Goal: Task Accomplishment & Management: Complete application form

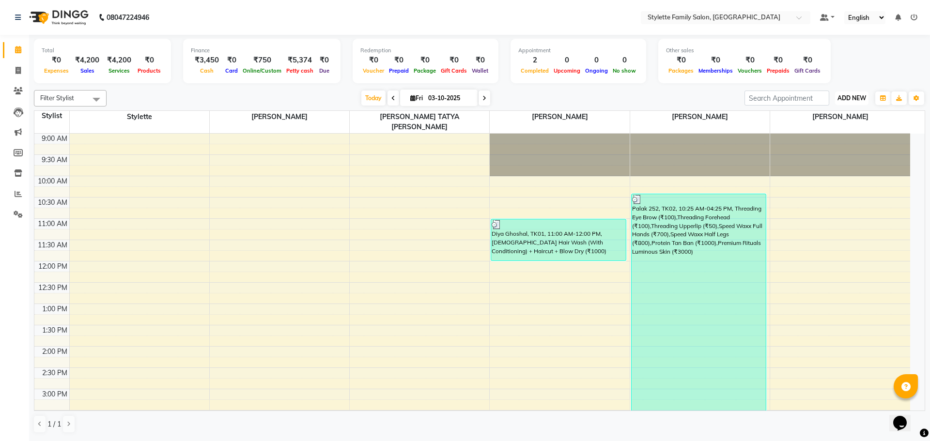
drag, startPoint x: 852, startPoint y: 95, endPoint x: 851, endPoint y: 103, distance: 8.4
click at [852, 94] on span "ADD NEW" at bounding box center [852, 97] width 29 height 7
click at [833, 142] on link "Add Expense" at bounding box center [830, 142] width 77 height 13
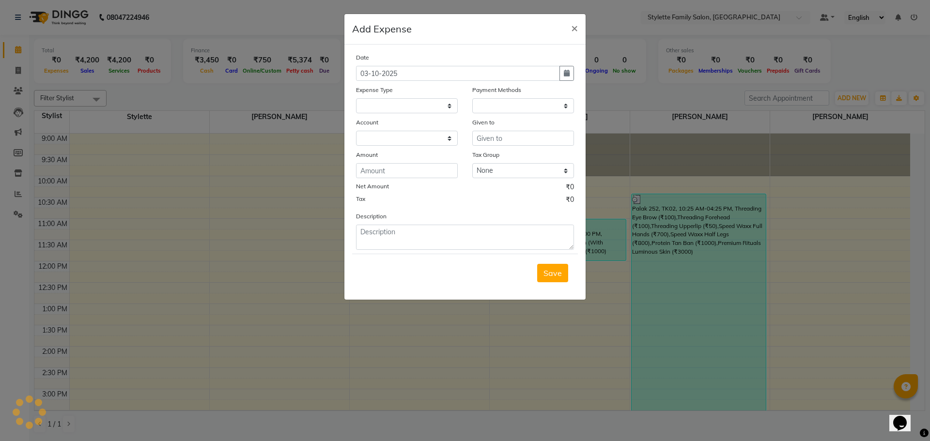
select select
select select "1"
select select "6050"
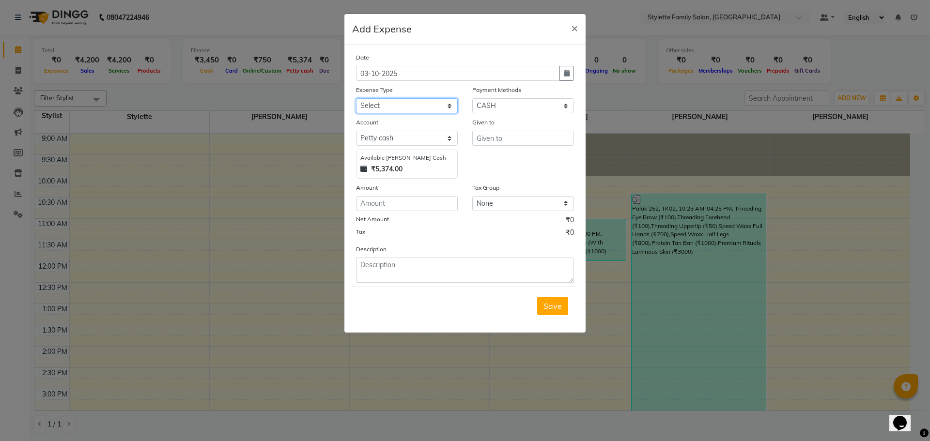
click at [400, 110] on select "Select Advance Salary Bank charges Car maintenance Cash transfer to bank Cash t…" at bounding box center [407, 105] width 102 height 15
select select "18706"
click at [356, 98] on select "Select Advance Salary Bank charges Car maintenance Cash transfer to bank Cash t…" at bounding box center [407, 105] width 102 height 15
click at [484, 137] on input "text" at bounding box center [523, 138] width 102 height 15
type input "Nisha"
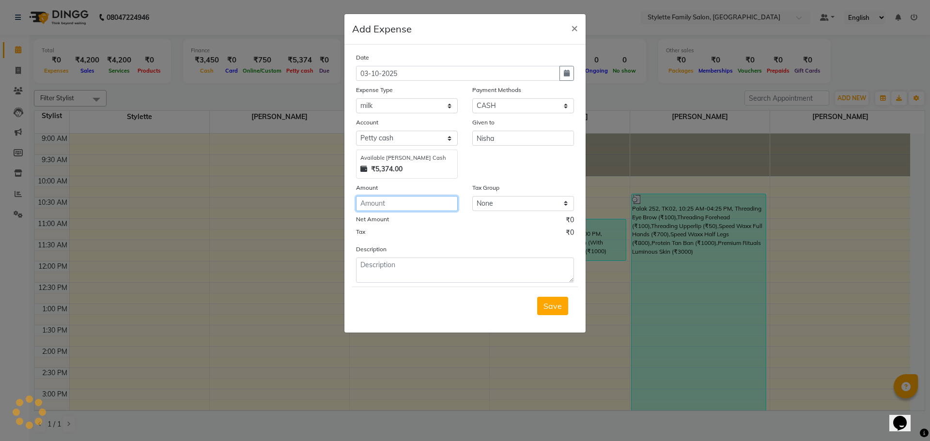
click at [405, 207] on input "number" at bounding box center [407, 203] width 102 height 15
type input "58"
click at [558, 306] on span "Save" at bounding box center [553, 306] width 18 height 10
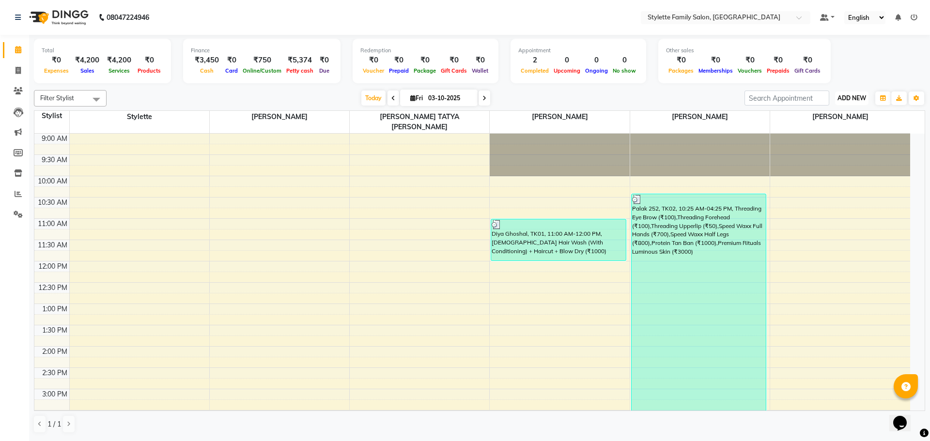
click at [849, 101] on span "ADD NEW" at bounding box center [852, 97] width 29 height 7
click at [829, 142] on link "Add Expense" at bounding box center [830, 142] width 77 height 13
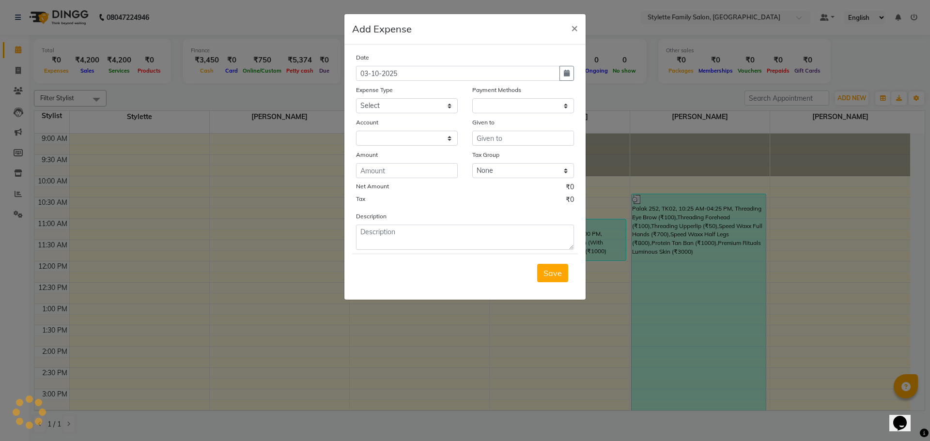
select select "1"
select select "6050"
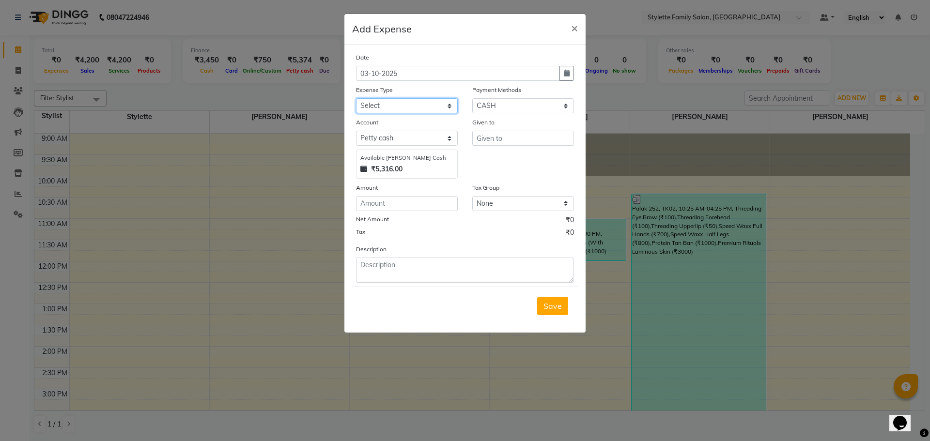
click at [406, 108] on select "Select Advance Salary Bank charges Car maintenance Cash transfer to bank Cash t…" at bounding box center [407, 105] width 102 height 15
select select "18573"
click at [356, 98] on select "Select Advance Salary Bank charges Car maintenance Cash transfer to bank Cash t…" at bounding box center [407, 105] width 102 height 15
click at [489, 138] on input "text" at bounding box center [523, 138] width 102 height 15
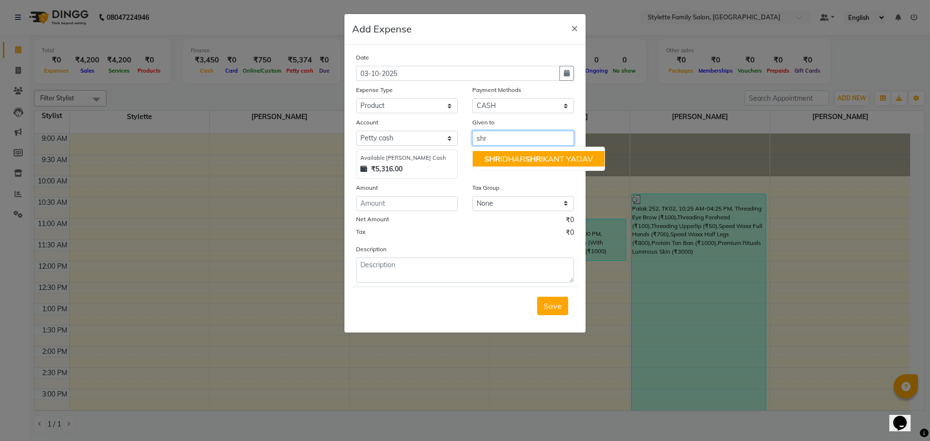
click at [501, 157] on ngb-highlight "SHR IDHAR SHR IKANT YADAV" at bounding box center [539, 159] width 109 height 10
type input "[PERSON_NAME]"
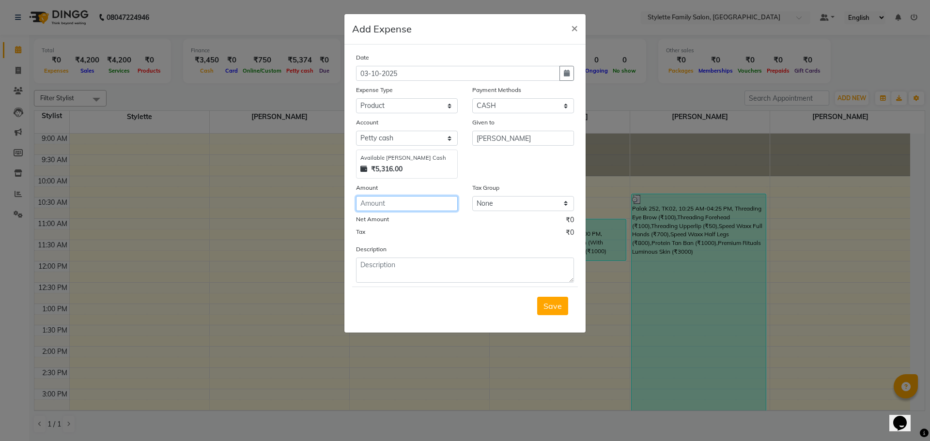
click at [386, 205] on input "number" at bounding box center [407, 203] width 102 height 15
type input "1000"
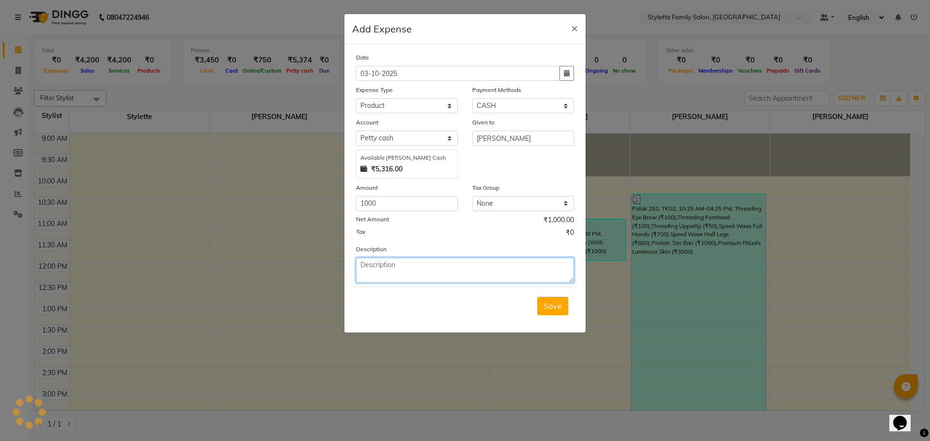
click at [388, 274] on textarea at bounding box center [465, 270] width 218 height 25
type textarea "[PERSON_NAME]"
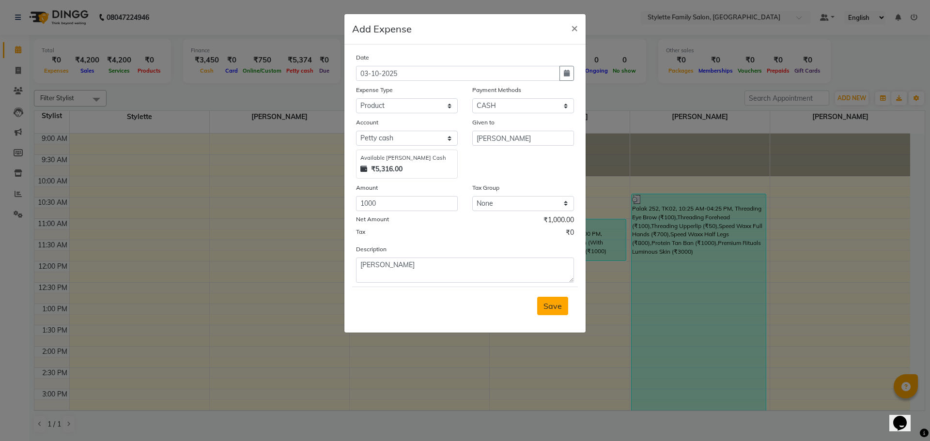
click at [557, 305] on span "Save" at bounding box center [553, 306] width 18 height 10
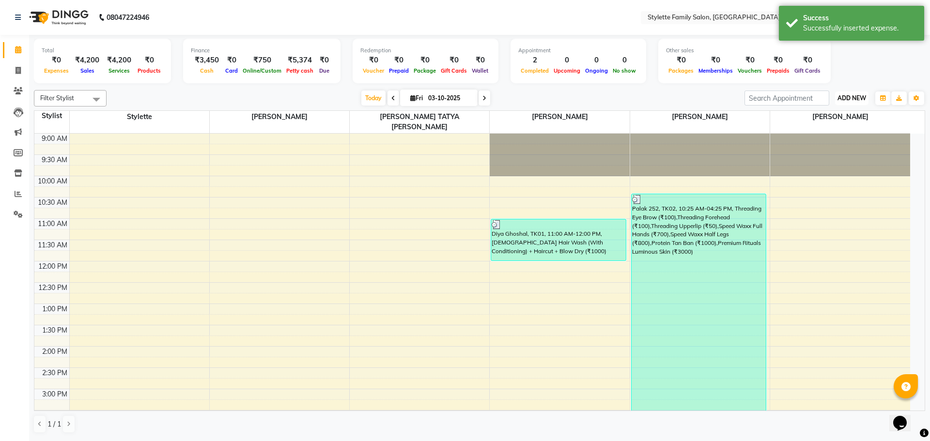
click at [857, 100] on span "ADD NEW" at bounding box center [852, 97] width 29 height 7
click at [834, 143] on link "Add Expense" at bounding box center [830, 142] width 77 height 13
select select "1"
select select "6050"
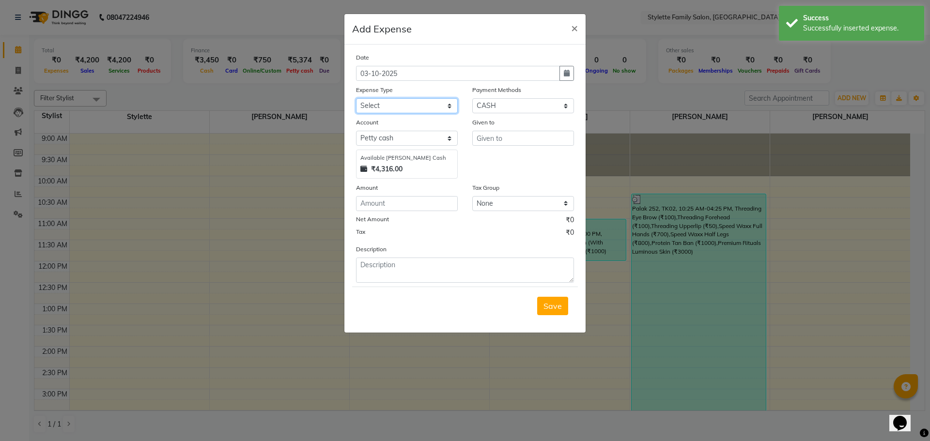
click at [392, 107] on select "Select Advance Salary Bank charges Car maintenance Cash transfer to bank Cash t…" at bounding box center [407, 105] width 102 height 15
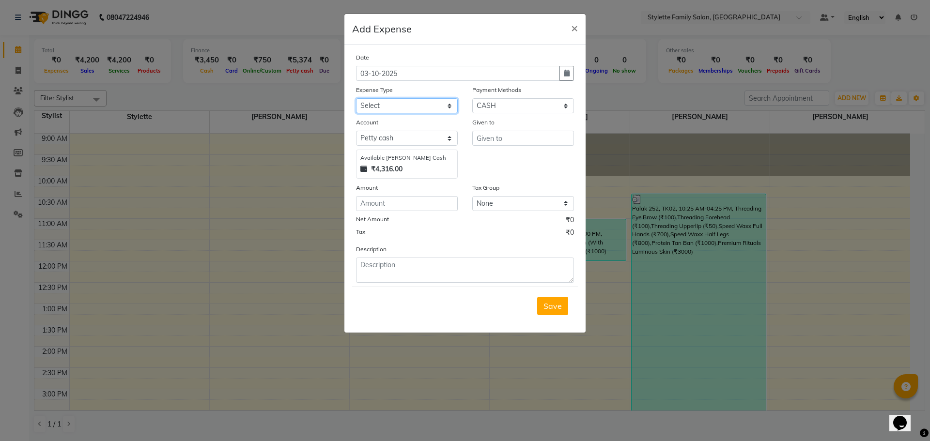
select select "18575"
click at [356, 98] on select "Select Advance Salary Bank charges Car maintenance Cash transfer to bank Cash t…" at bounding box center [407, 105] width 102 height 15
click at [488, 136] on input "text" at bounding box center [523, 138] width 102 height 15
type input "Nisha"
click at [398, 203] on input "number" at bounding box center [407, 203] width 102 height 15
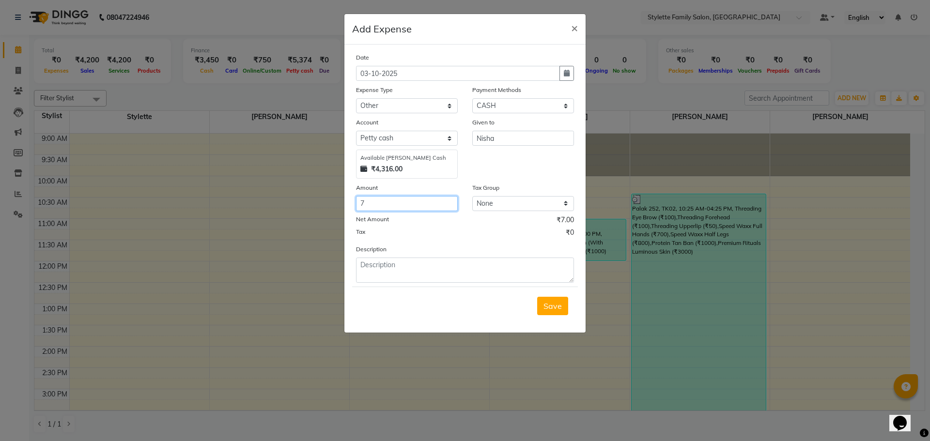
type input "7"
click at [385, 267] on textarea at bounding box center [465, 270] width 218 height 25
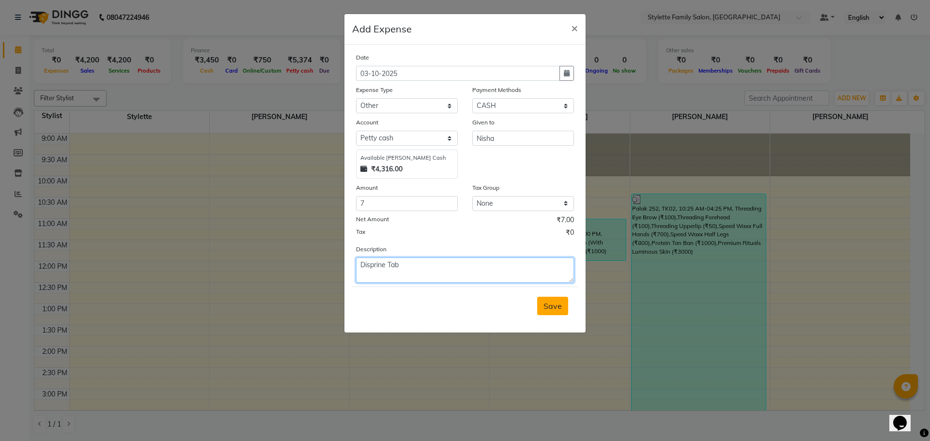
type textarea "Disprine Tab"
click at [548, 310] on span "Save" at bounding box center [553, 306] width 18 height 10
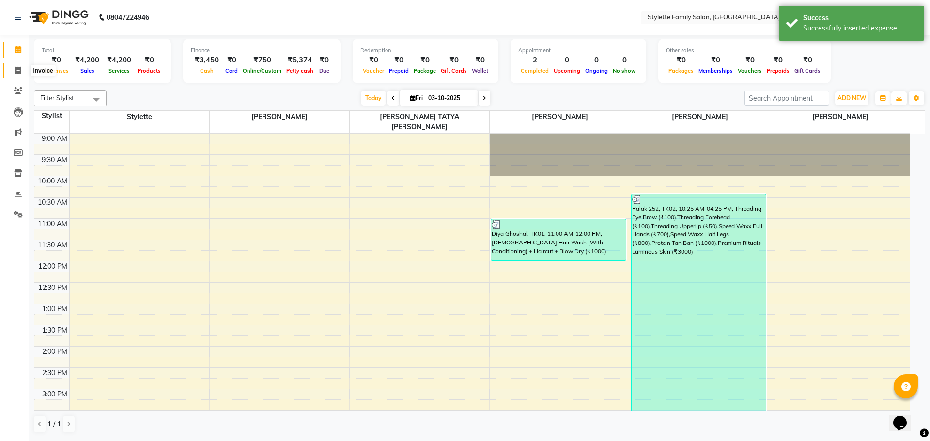
click at [18, 70] on icon at bounding box center [18, 70] width 5 height 7
select select "service"
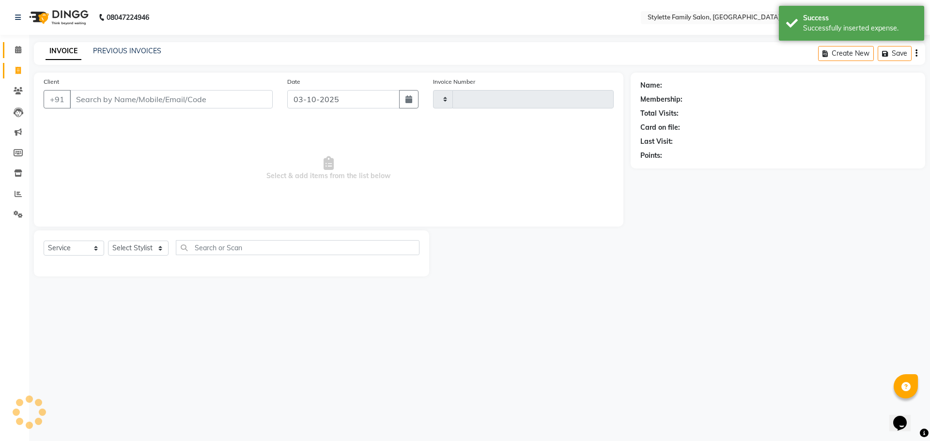
type input "1312"
select select "6990"
click at [17, 53] on span at bounding box center [18, 50] width 17 height 11
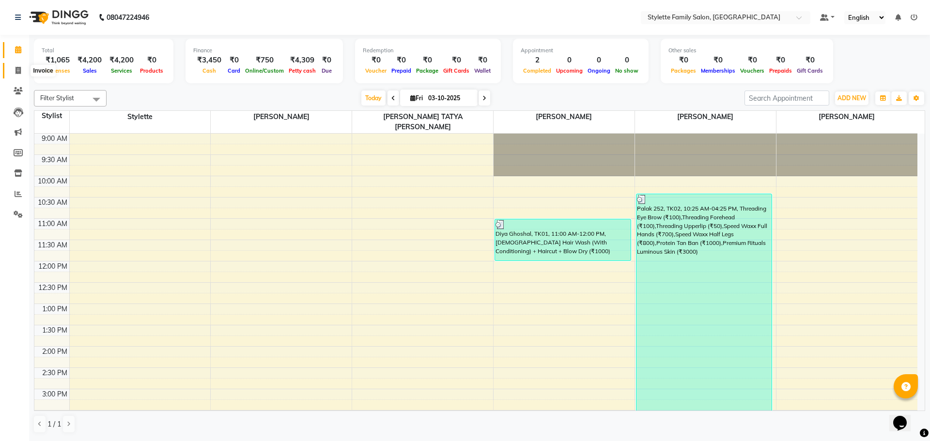
click at [17, 68] on icon at bounding box center [18, 70] width 5 height 7
select select "service"
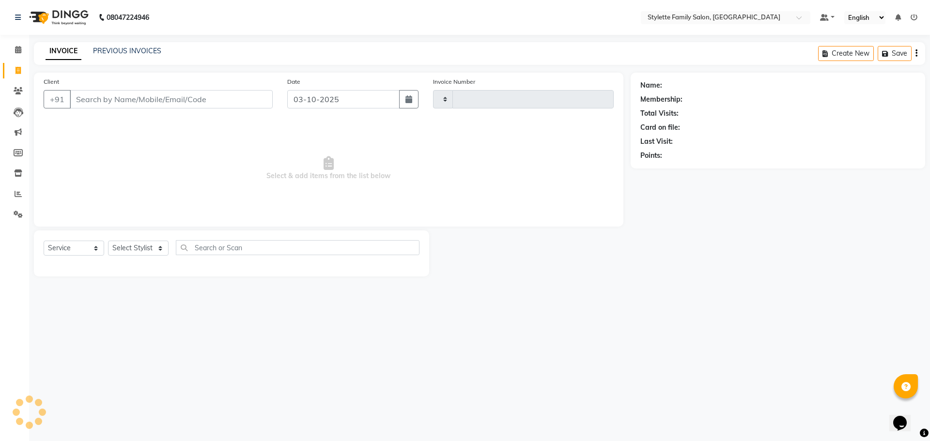
type input "1312"
select select "6990"
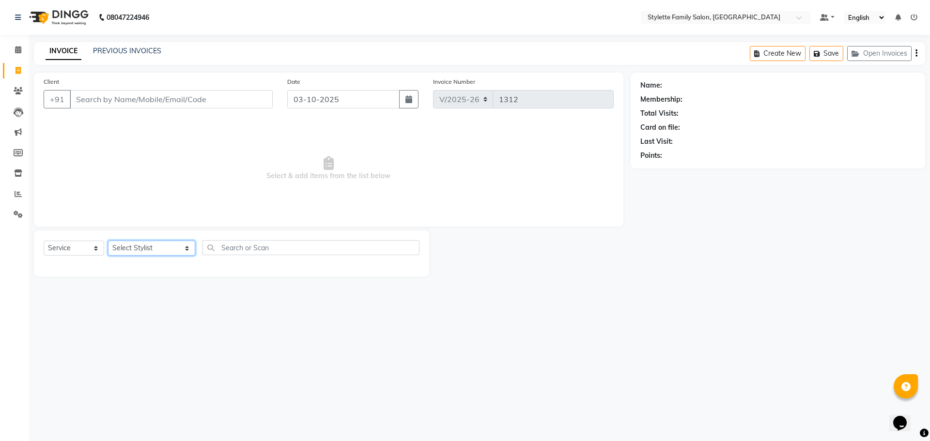
click at [141, 243] on select "Select Stylist Abhishek dhomble [PERSON_NAME] Manager [PERSON_NAME] Stylette [P…" at bounding box center [151, 248] width 87 height 15
select select "90340"
click at [108, 241] on select "Select Stylist Abhishek dhomble [PERSON_NAME] Manager [PERSON_NAME] Stylette [P…" at bounding box center [151, 248] width 87 height 15
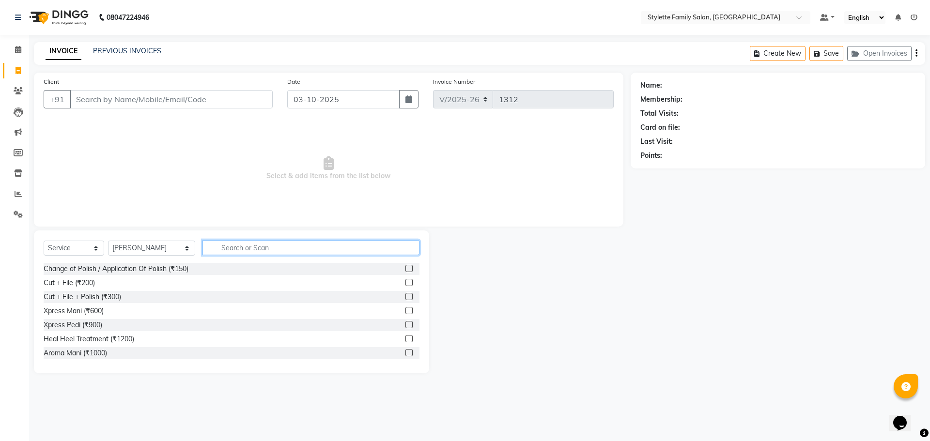
click at [218, 243] on input "text" at bounding box center [311, 247] width 217 height 15
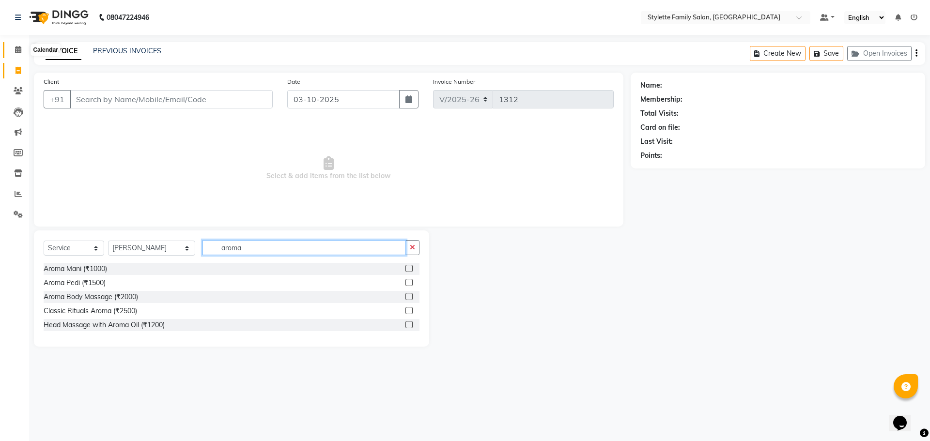
type input "aroma"
click at [21, 52] on icon at bounding box center [18, 49] width 6 height 7
